Goal: Transaction & Acquisition: Download file/media

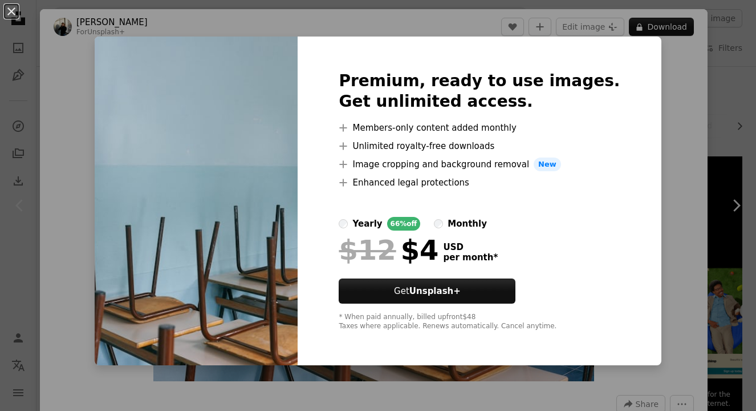
scroll to position [58, 0]
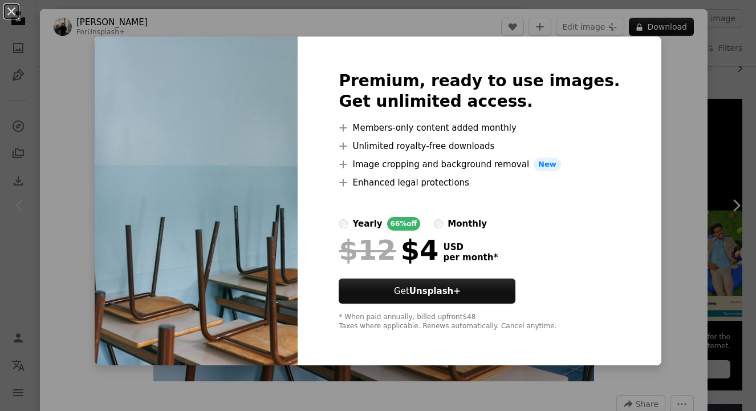
click at [680, 180] on div "An X shape Premium, ready to use images. Get unlimited access. A plus sign Memb…" at bounding box center [378, 205] width 756 height 411
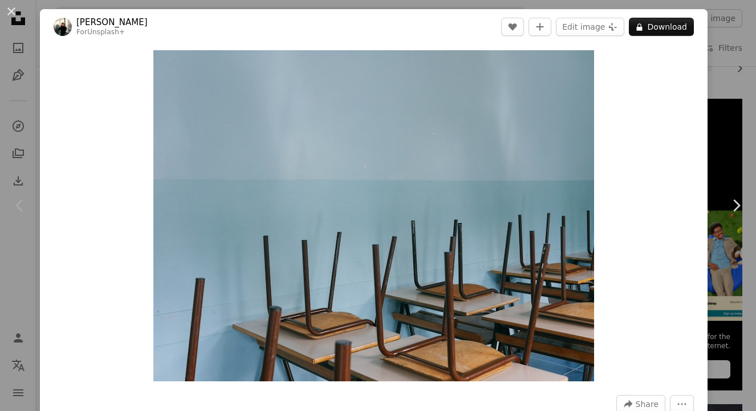
scroll to position [-1, 0]
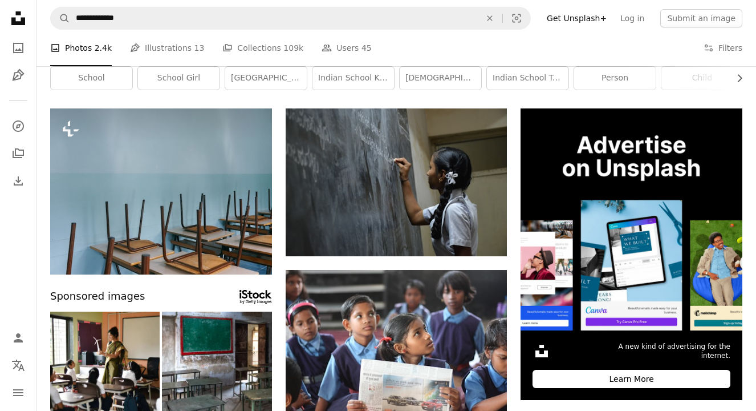
scroll to position [47, 0]
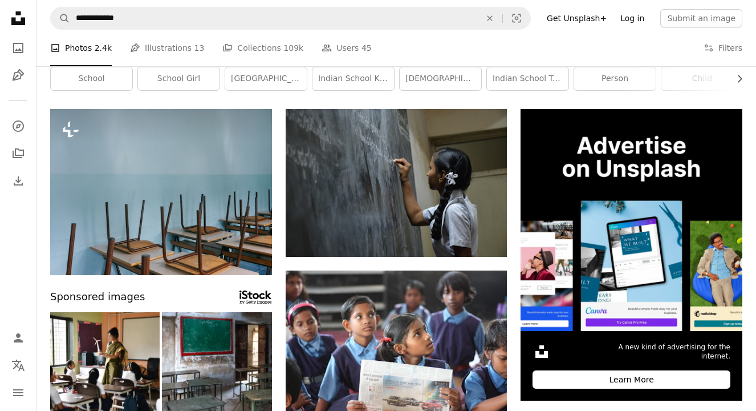
click at [646, 19] on link "Log in" at bounding box center [633, 18] width 38 height 18
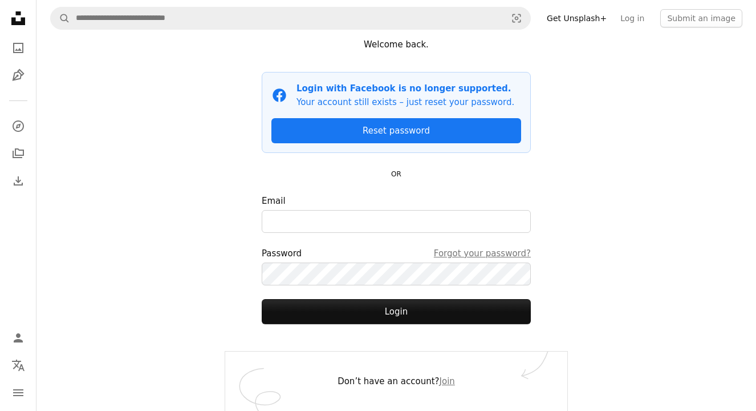
scroll to position [51, 0]
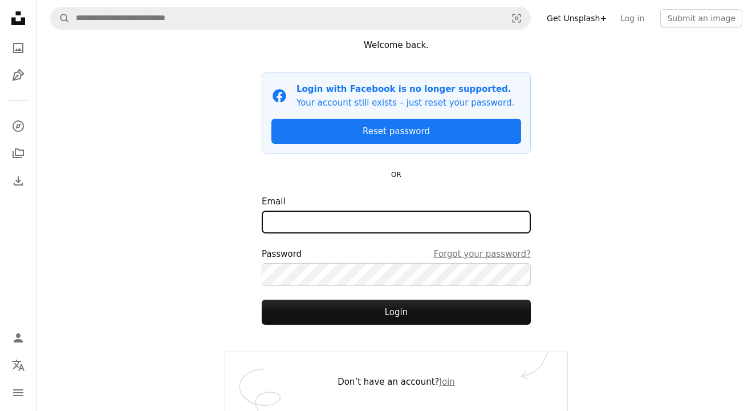
type input "**********"
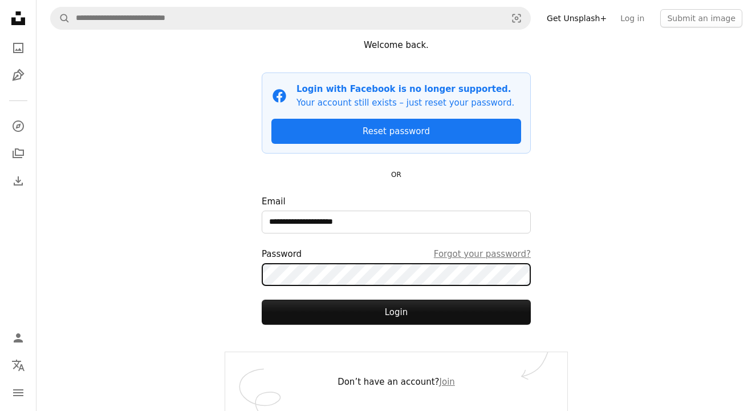
click at [396, 311] on button "Login" at bounding box center [396, 311] width 269 height 25
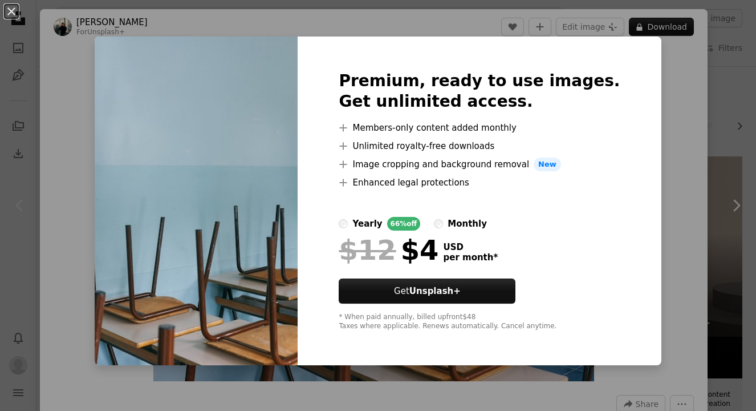
click at [681, 151] on div "An X shape Premium, ready to use images. Get unlimited access. A plus sign Memb…" at bounding box center [378, 205] width 756 height 411
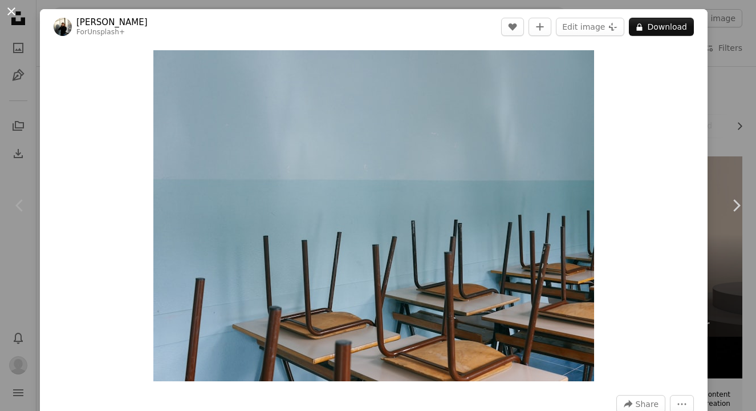
click at [9, 10] on button "An X shape" at bounding box center [12, 12] width 14 height 14
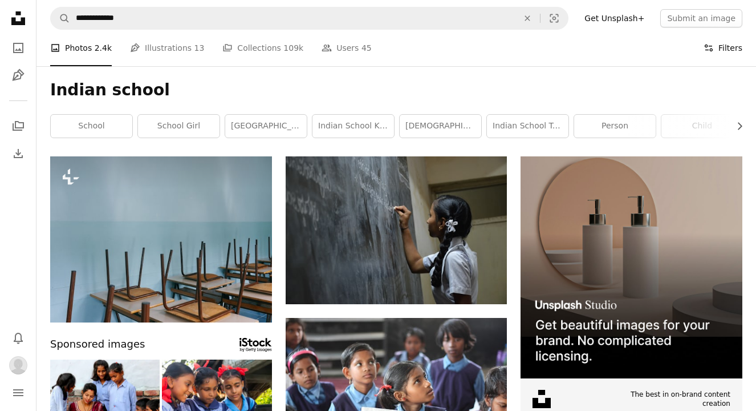
click at [706, 46] on icon at bounding box center [709, 47] width 8 height 7
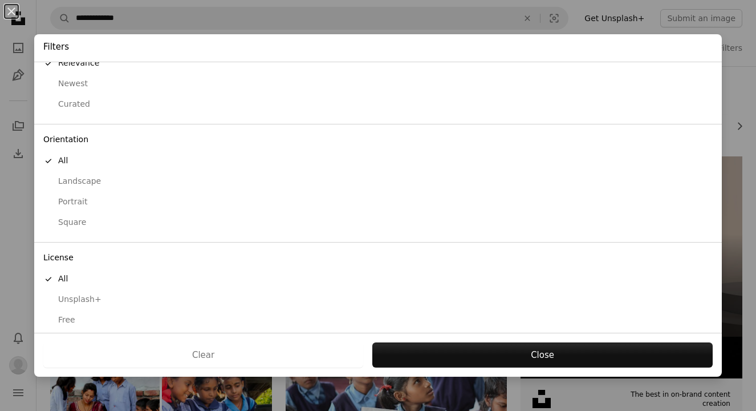
scroll to position [35, 0]
click at [72, 315] on div "Free" at bounding box center [378, 320] width 670 height 11
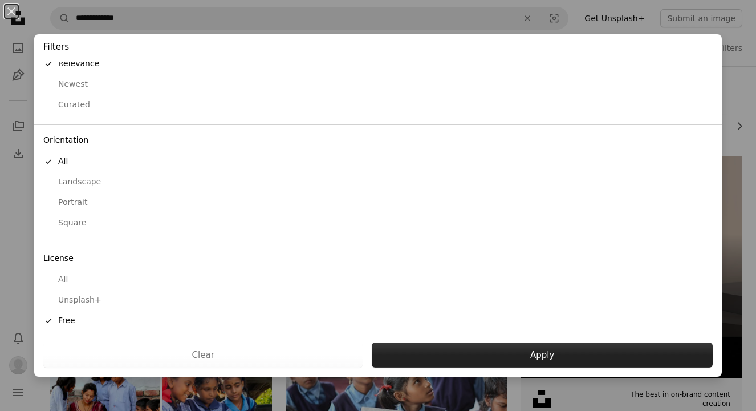
click at [550, 357] on button "Apply" at bounding box center [542, 354] width 341 height 25
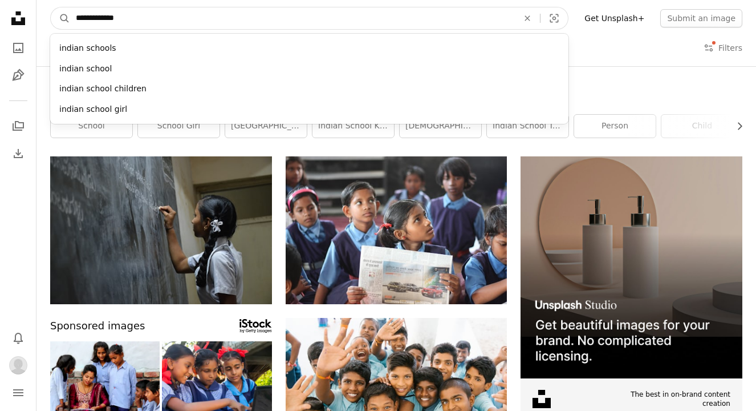
drag, startPoint x: 100, startPoint y: 15, endPoint x: 132, endPoint y: 13, distance: 31.5
click at [132, 13] on input "**********" at bounding box center [292, 18] width 445 height 22
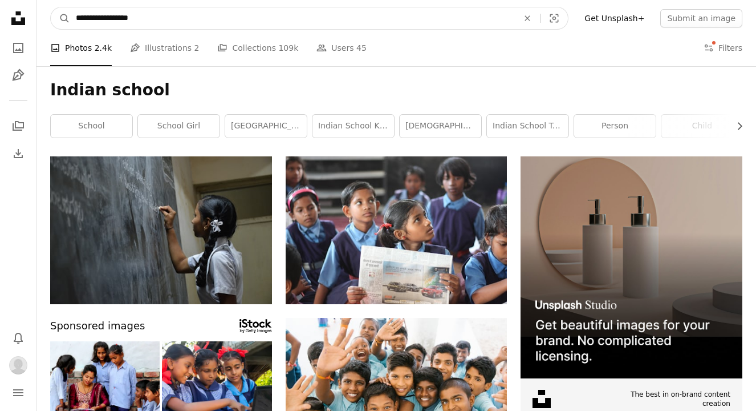
type input "**********"
click at [60, 18] on button "A magnifying glass" at bounding box center [60, 18] width 19 height 22
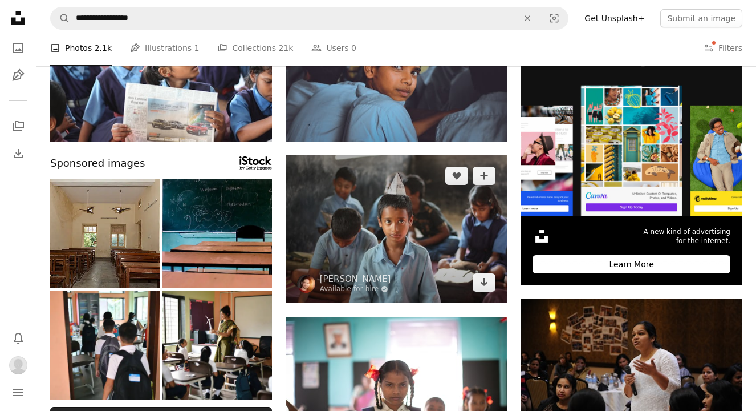
scroll to position [164, 0]
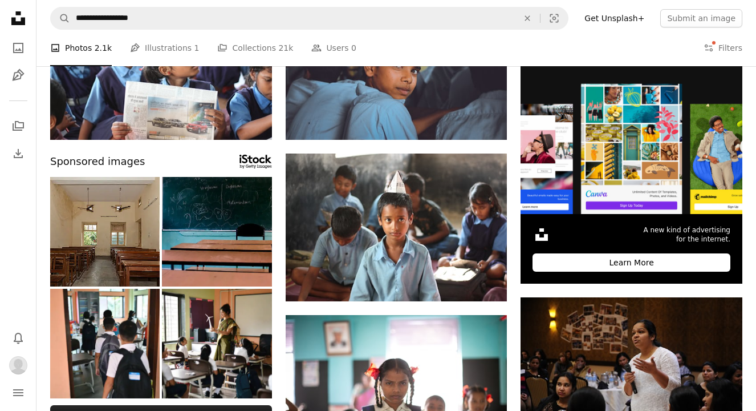
click at [224, 243] on img at bounding box center [217, 232] width 110 height 110
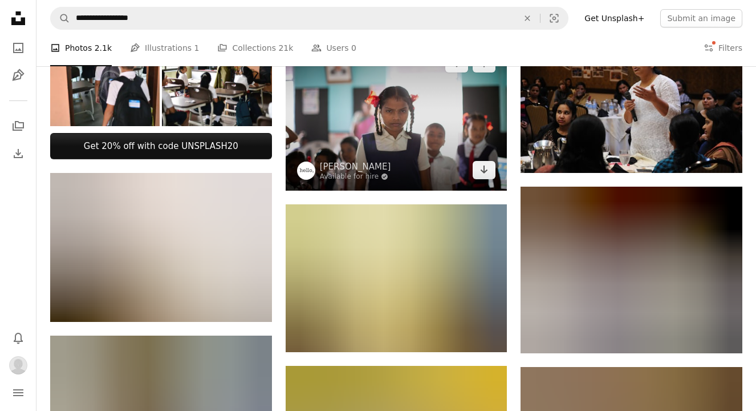
scroll to position [439, 0]
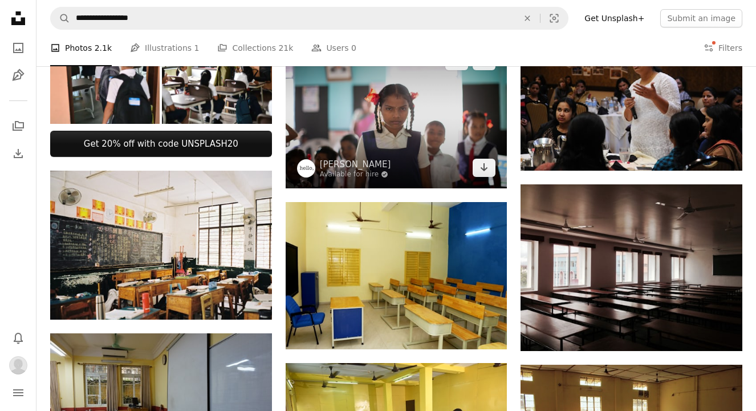
click at [414, 129] on img at bounding box center [397, 115] width 222 height 148
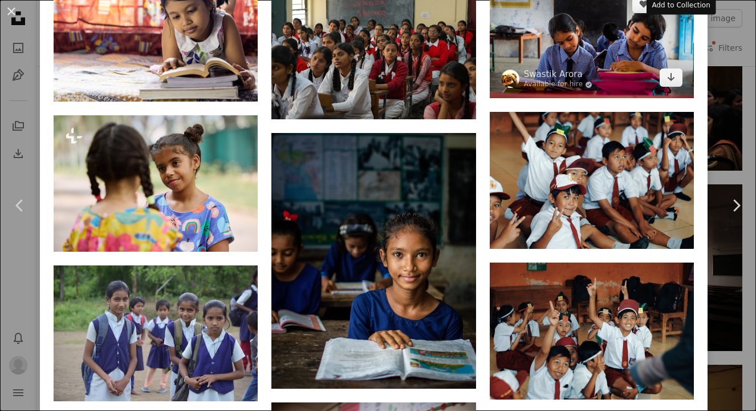
scroll to position [1088, 0]
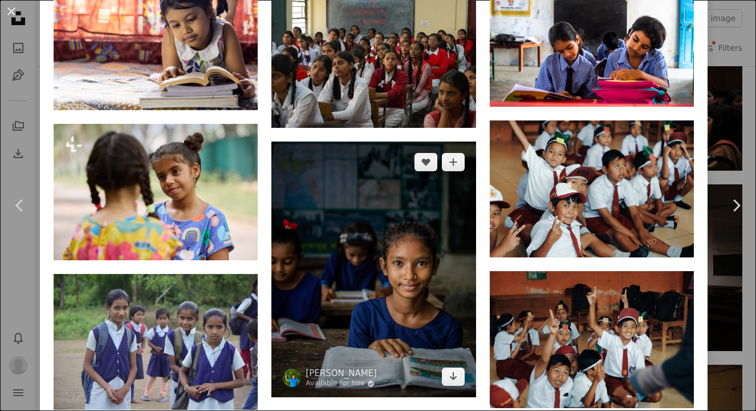
click at [418, 253] on img at bounding box center [374, 269] width 204 height 256
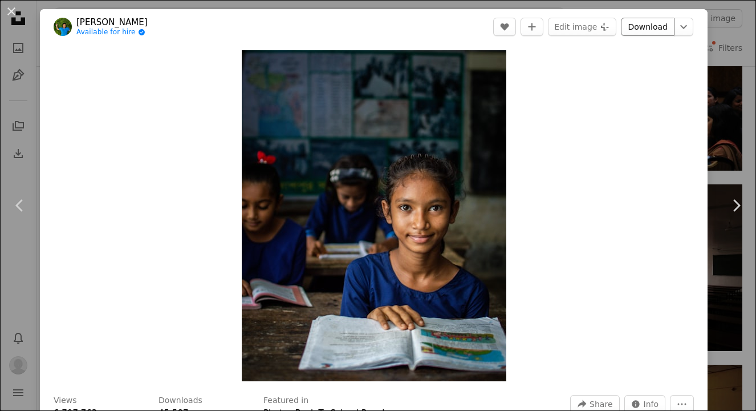
click at [663, 26] on link "Download" at bounding box center [648, 27] width 54 height 18
